Goal: Task Accomplishment & Management: Complete application form

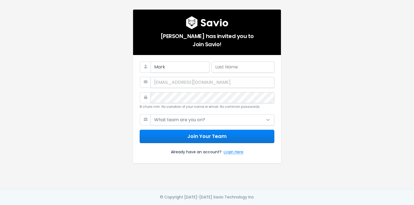
type input "Mark"
type input "V-Sandbox"
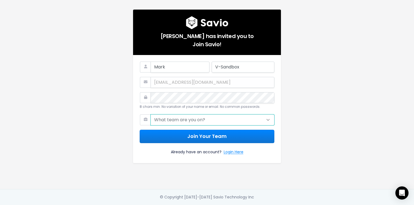
click at [213, 116] on select "What team are you on? Support Product Sales Customer Success Marketing Other" at bounding box center [213, 120] width 124 height 11
select select "PRODUCT"
click at [151, 115] on select "What team are you on? Support Product Sales Customer Success Marketing Other" at bounding box center [213, 120] width 124 height 11
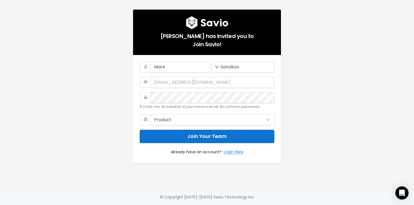
click at [199, 138] on button "Join Your Team" at bounding box center [207, 136] width 135 height 13
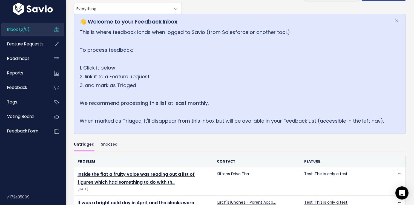
scroll to position [87, 0]
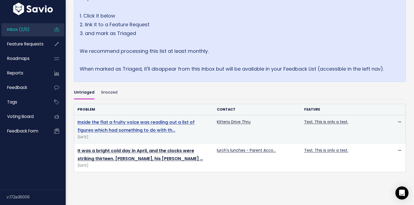
click at [151, 128] on link "Inside the flat a fruity voice was reading out a list of figures which had some…" at bounding box center [136, 126] width 117 height 14
